Goal: Navigation & Orientation: Find specific page/section

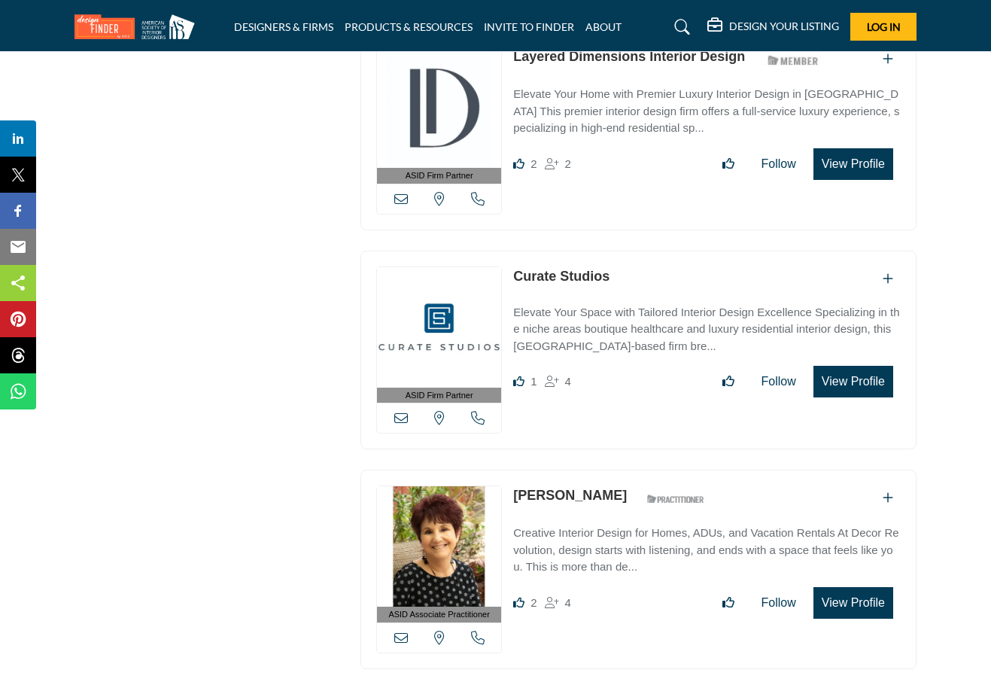
scroll to position [2372, 0]
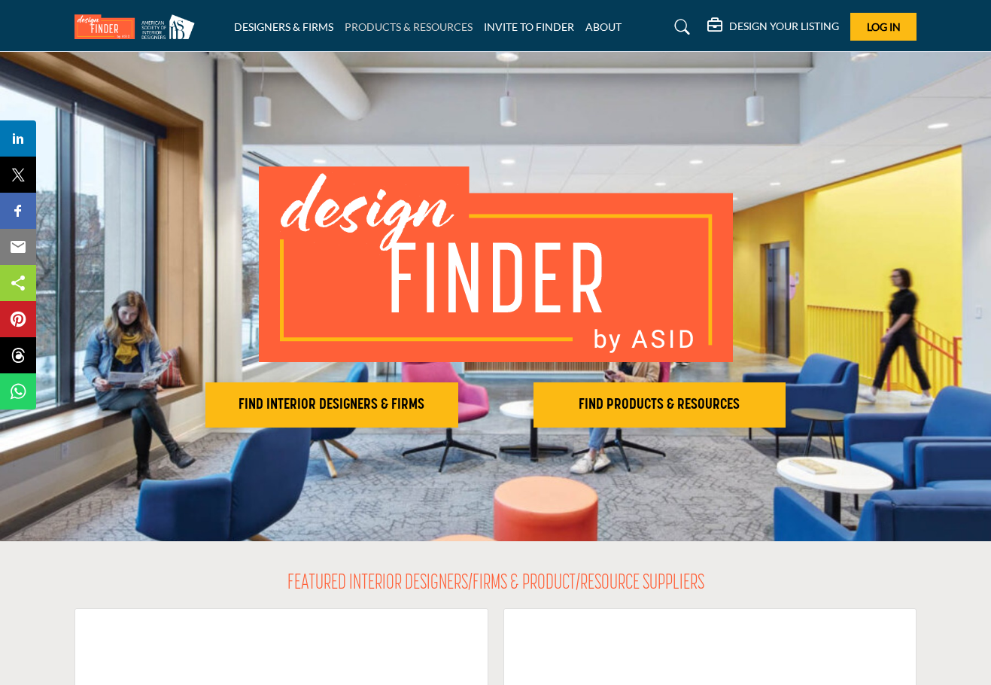
click at [370, 30] on link "PRODUCTS & RESOURCES" at bounding box center [409, 26] width 128 height 13
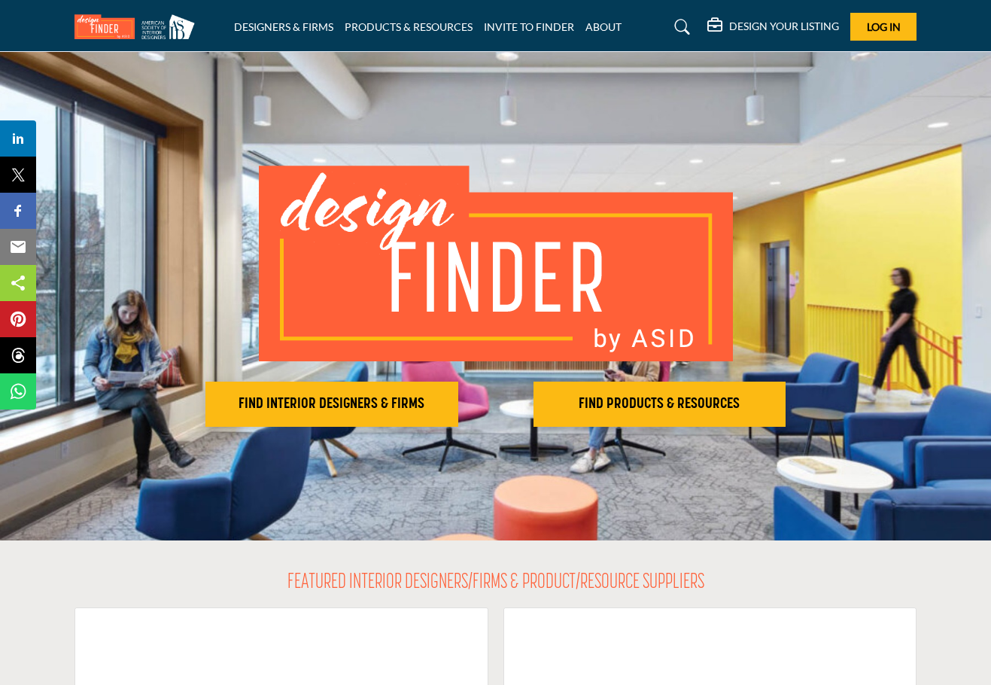
scroll to position [6, 0]
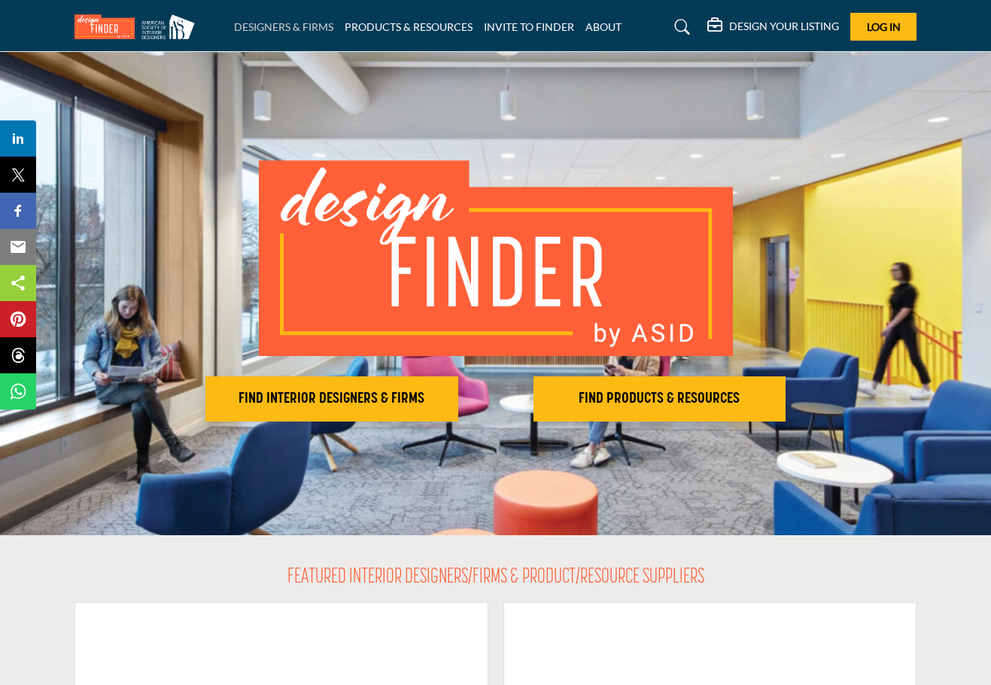
click at [304, 31] on link "DESIGNERS & FIRMS" at bounding box center [283, 26] width 99 height 13
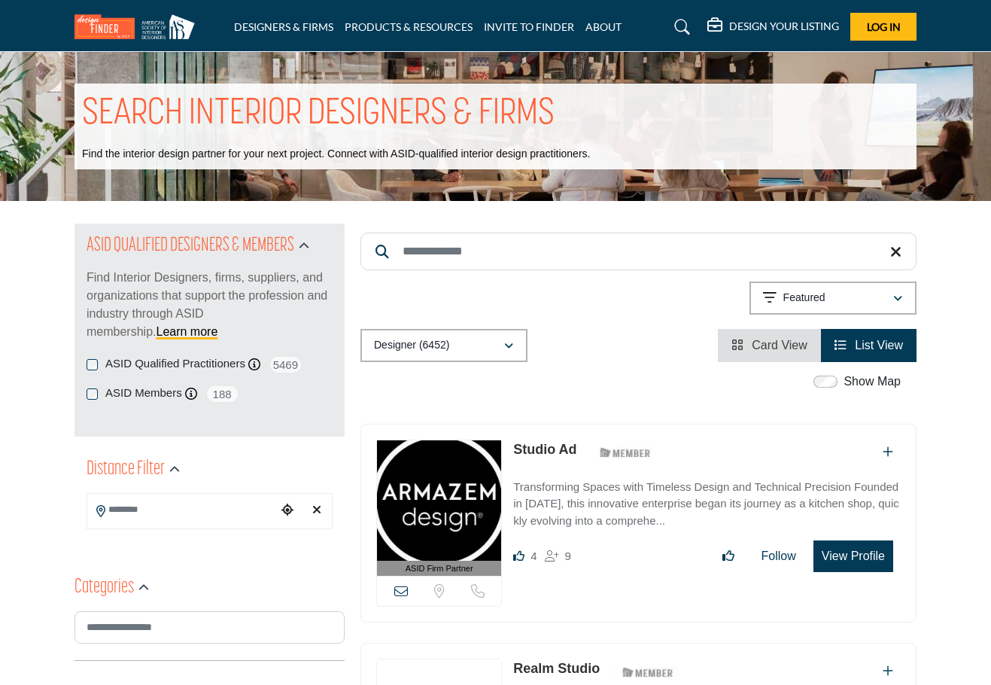
click at [421, 29] on link "PRODUCTS & RESOURCES" at bounding box center [409, 26] width 128 height 13
